Goal: Task Accomplishment & Management: Manage account settings

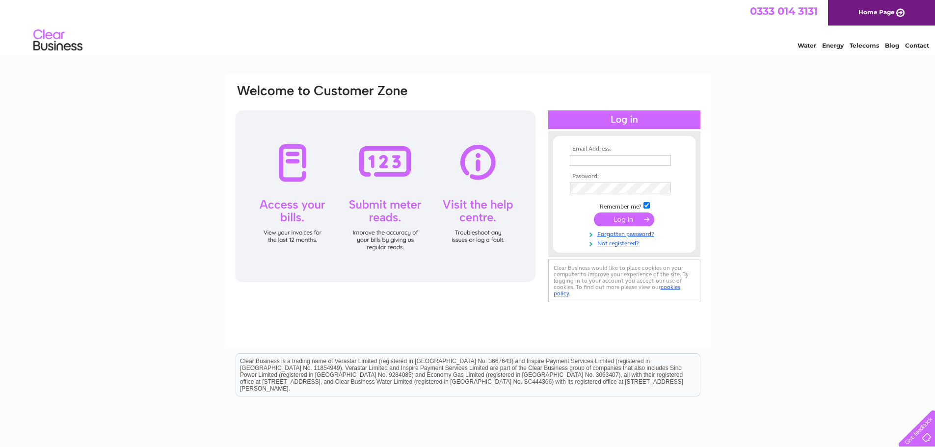
type input "andykennedy83@hotmail.co.uk"
click at [635, 220] on input "submit" at bounding box center [624, 219] width 60 height 14
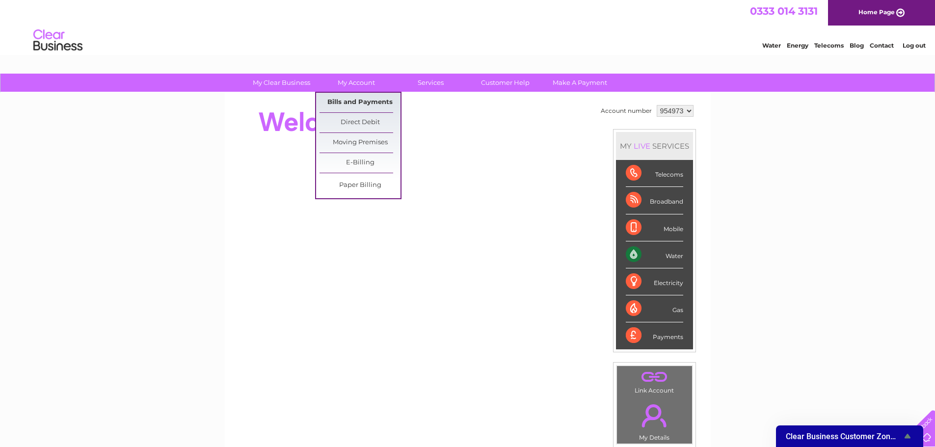
click at [354, 104] on link "Bills and Payments" at bounding box center [359, 103] width 81 height 20
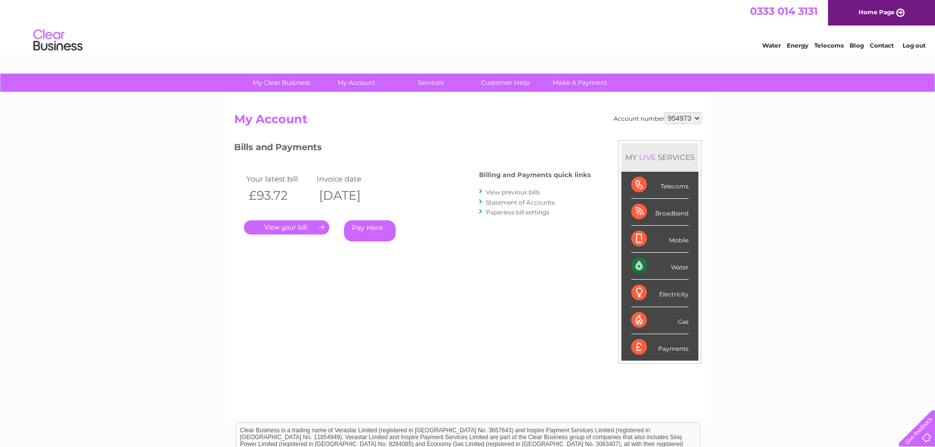
click at [533, 193] on link "View previous bills" at bounding box center [513, 191] width 54 height 7
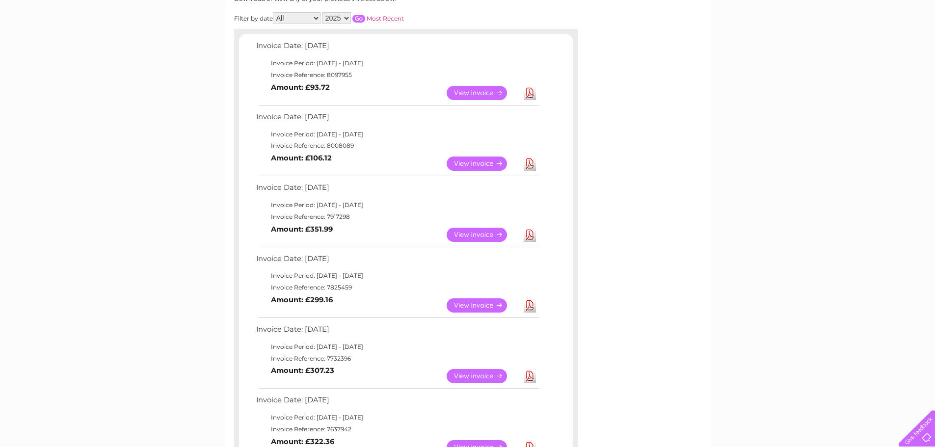
scroll to position [147, 0]
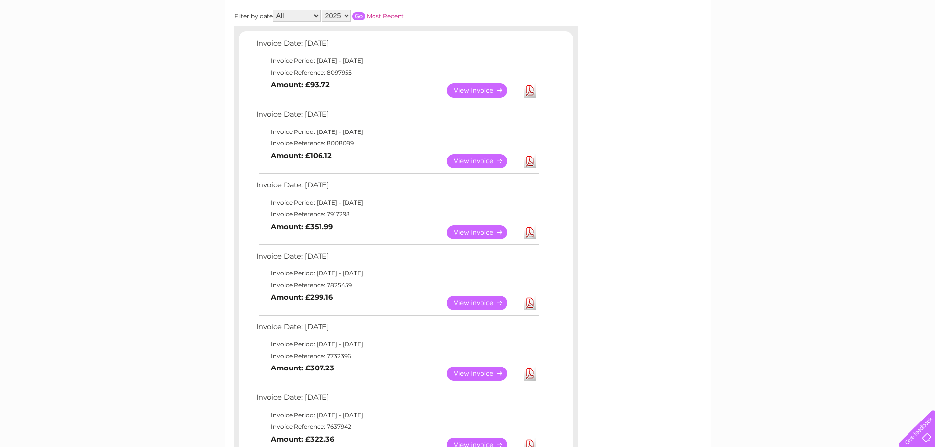
click at [527, 233] on link "Download" at bounding box center [530, 232] width 12 height 14
click at [475, 233] on link "View" at bounding box center [483, 232] width 72 height 14
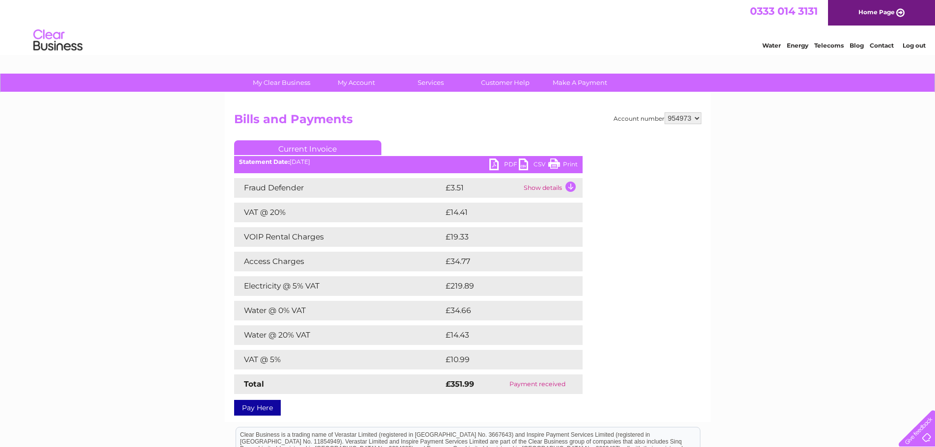
click at [570, 161] on link "Print" at bounding box center [562, 165] width 29 height 14
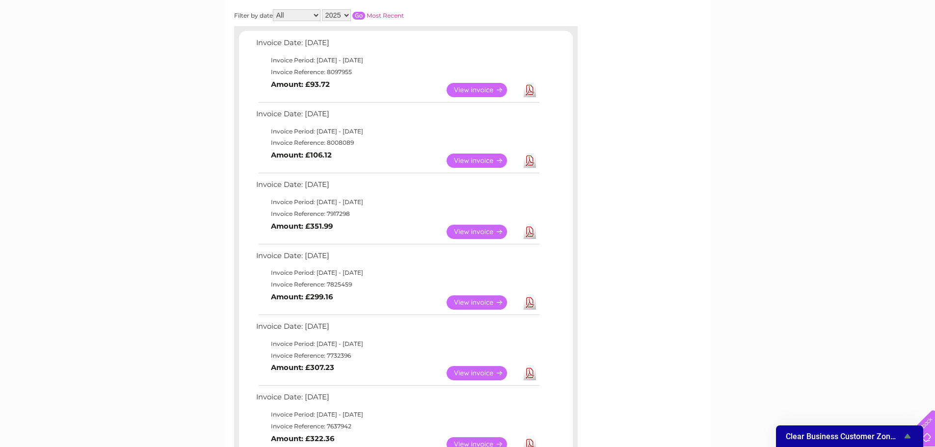
click at [477, 159] on link "View" at bounding box center [483, 161] width 72 height 14
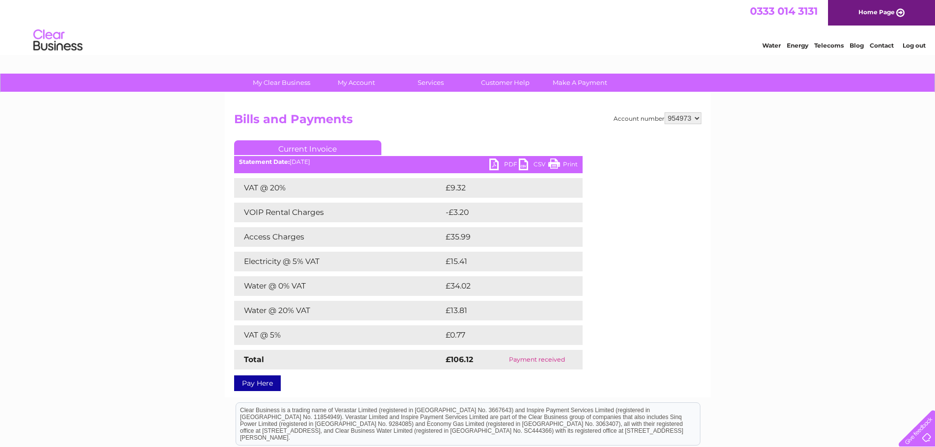
click at [570, 162] on link "Print" at bounding box center [562, 165] width 29 height 14
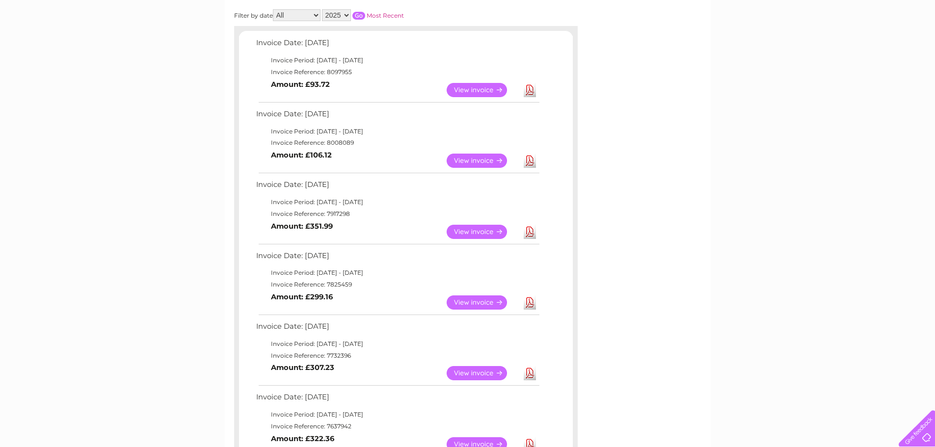
click at [478, 88] on link "View" at bounding box center [483, 90] width 72 height 14
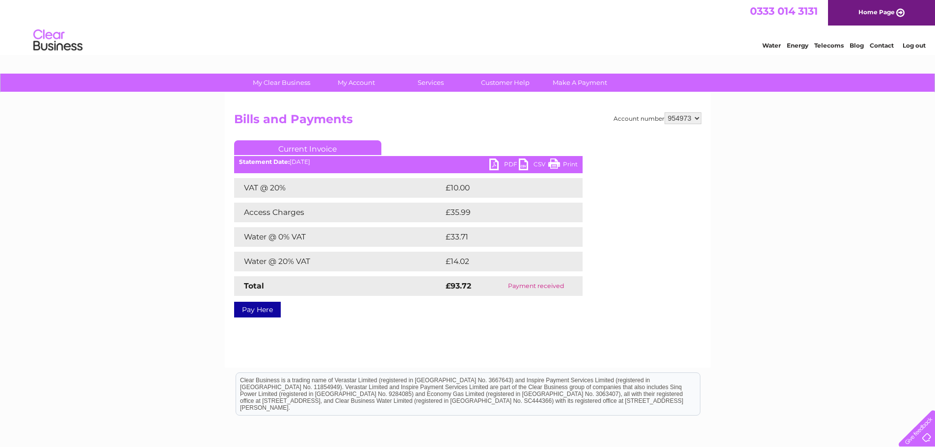
drag, startPoint x: 566, startPoint y: 167, endPoint x: 723, endPoint y: 22, distance: 213.9
click at [566, 167] on link "Print" at bounding box center [562, 165] width 29 height 14
